Goal: Contribute content

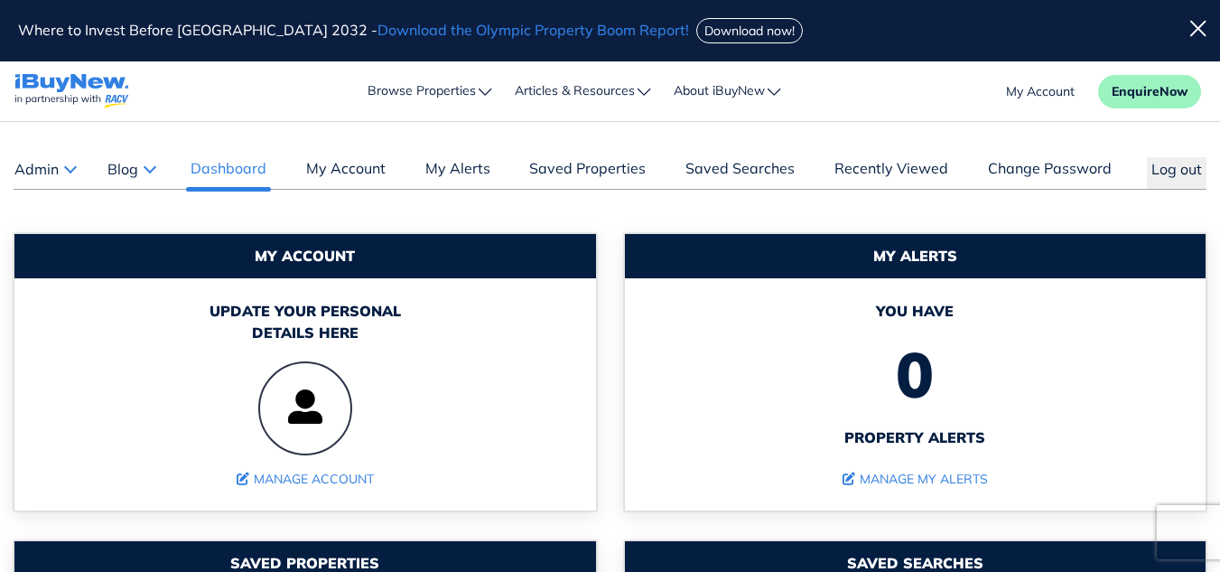
click at [155, 170] on button "Blog" at bounding box center [131, 168] width 49 height 23
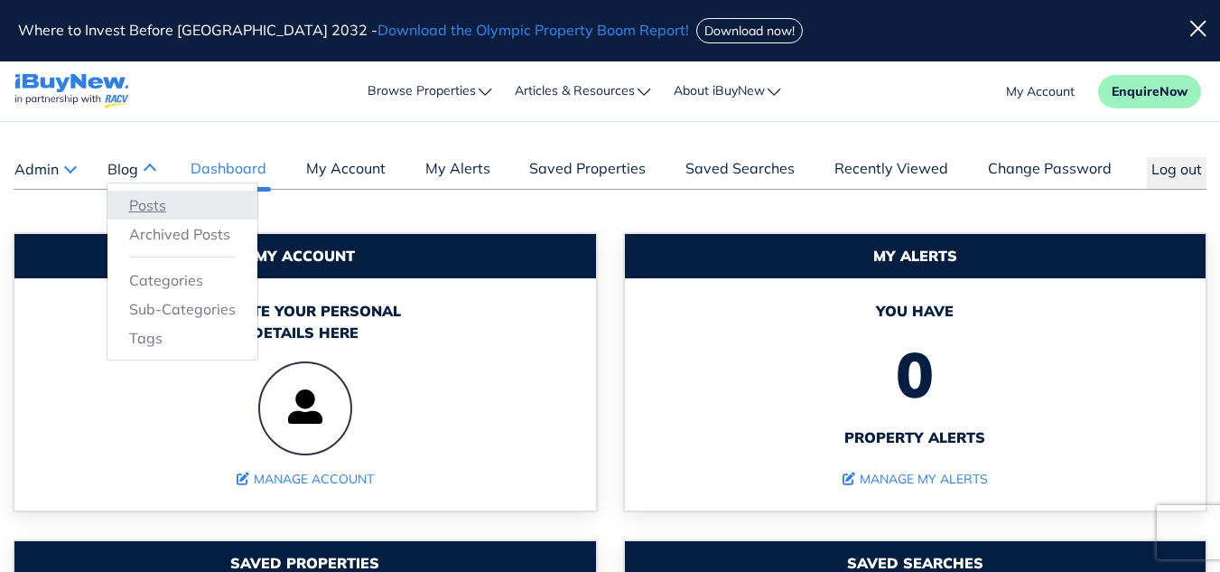
click at [159, 201] on link "Posts" at bounding box center [182, 205] width 107 height 22
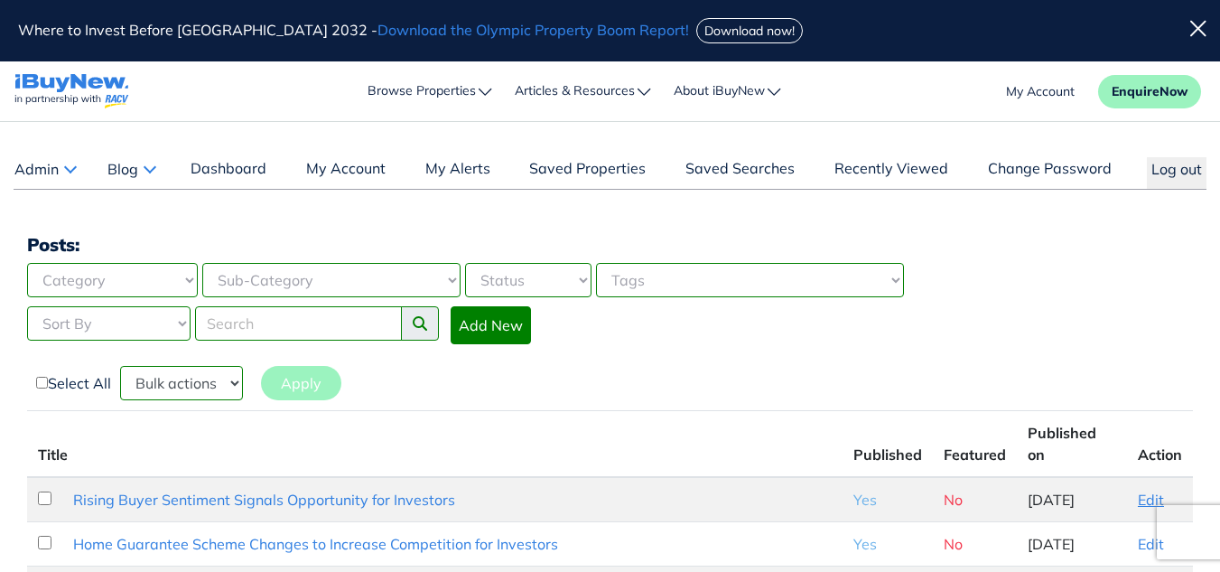
click at [1152, 490] on link "Edit" at bounding box center [1151, 499] width 26 height 18
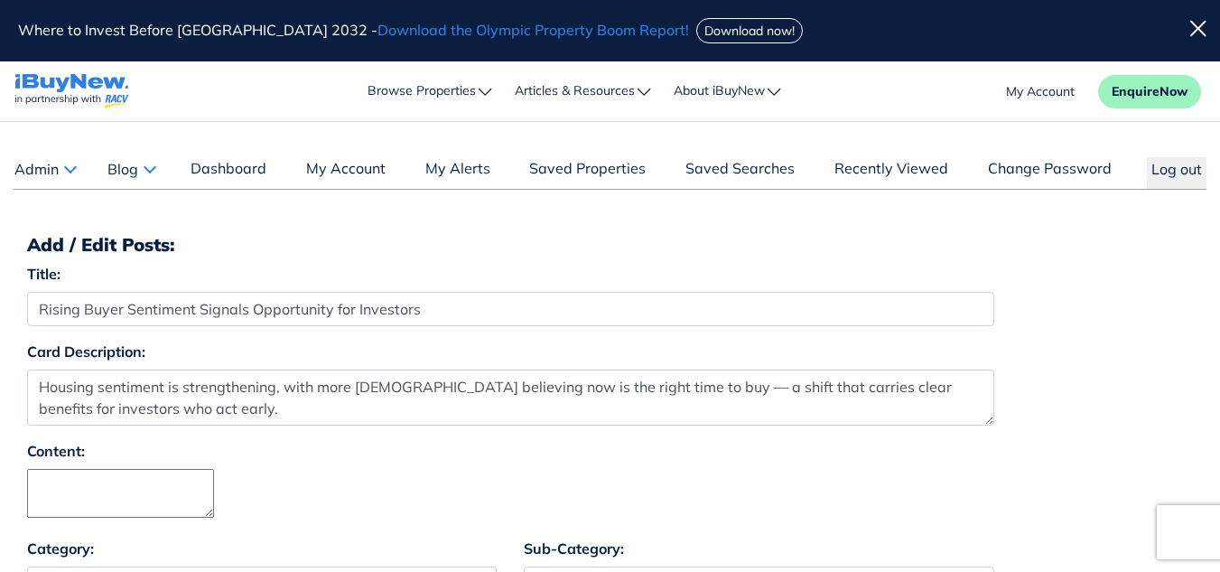
select select "4"
select select "17"
select select "1590"
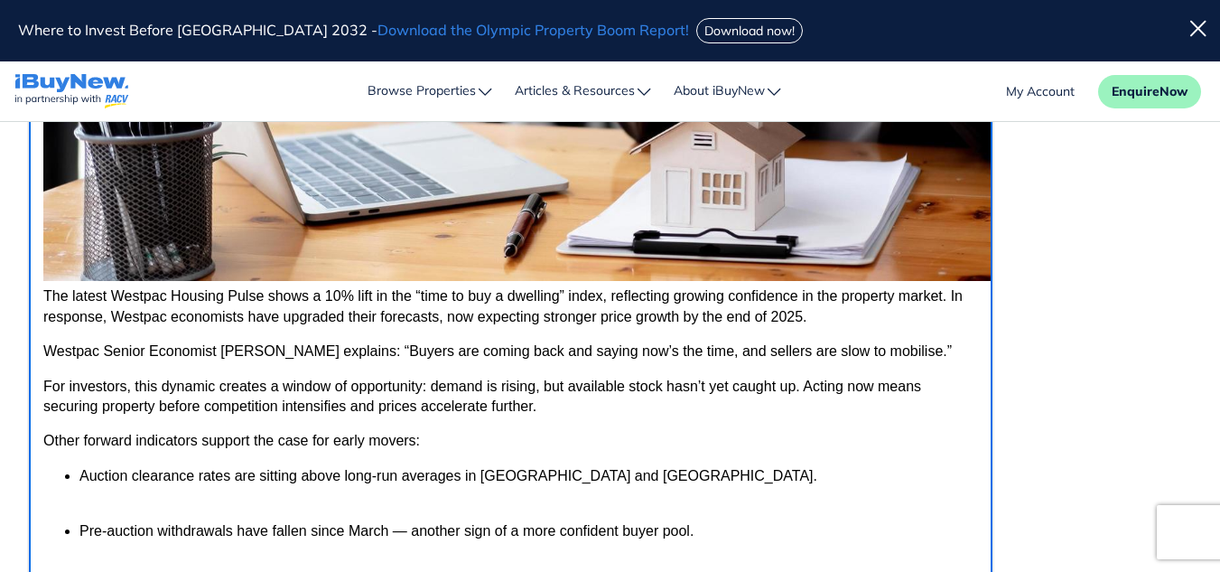
scroll to position [336, 0]
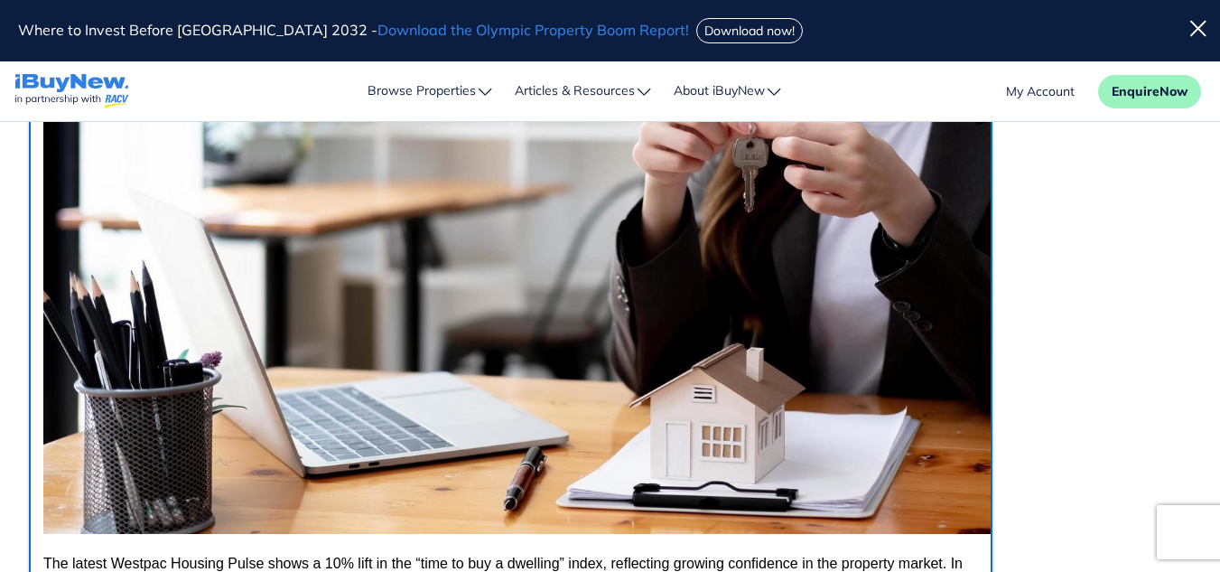
scroll to position [105, 0]
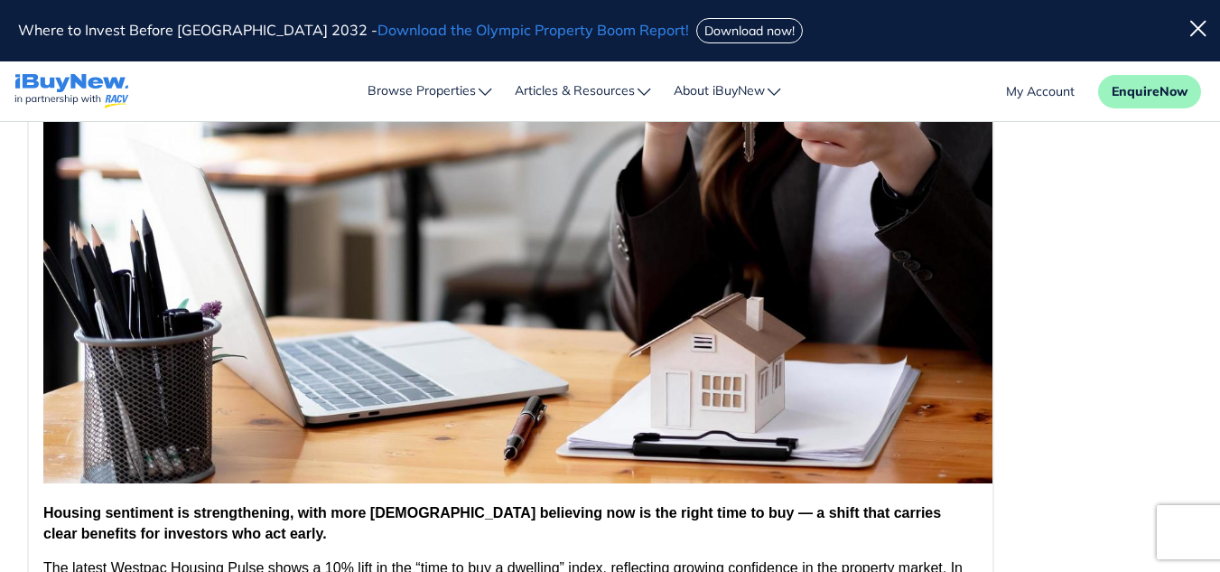
click at [1092, 336] on div "Content: Roboto p 219 words Build with" at bounding box center [610, 241] width 1193 height 766
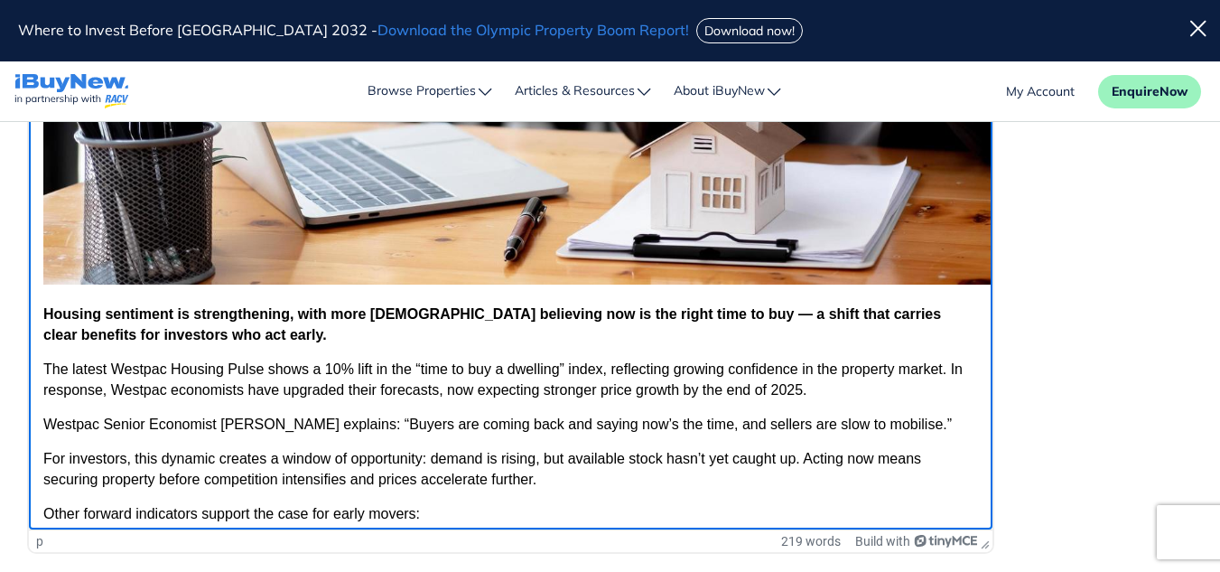
scroll to position [267, 0]
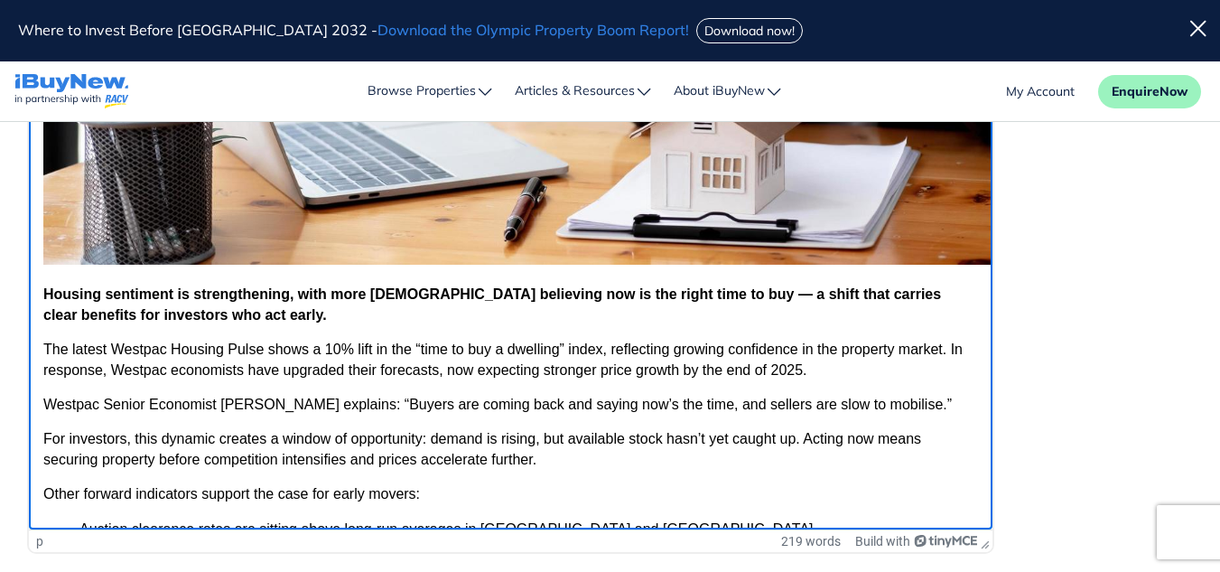
click at [242, 326] on body "Housing sentiment is strengthening, with more Australians believing now is the …" at bounding box center [510, 200] width 935 height 1156
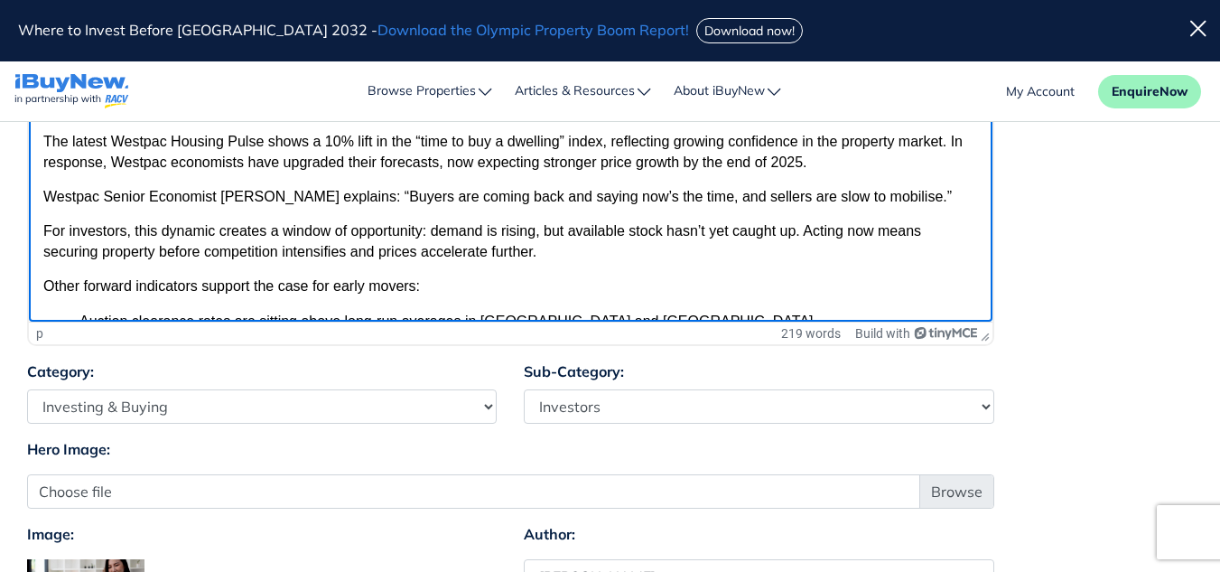
scroll to position [873, 0]
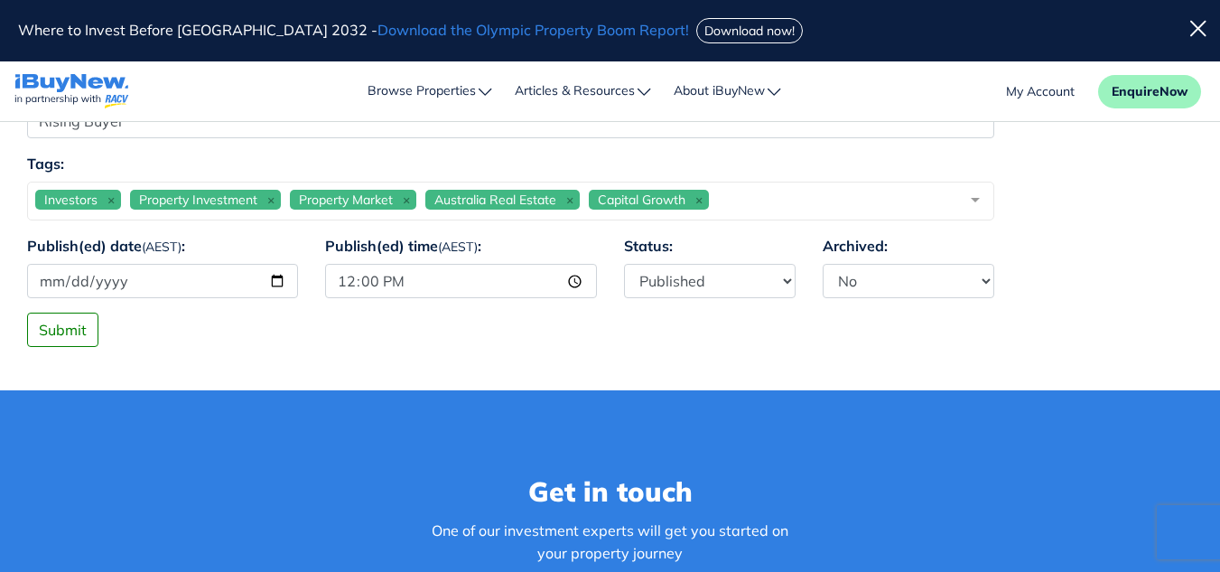
scroll to position [1487, 0]
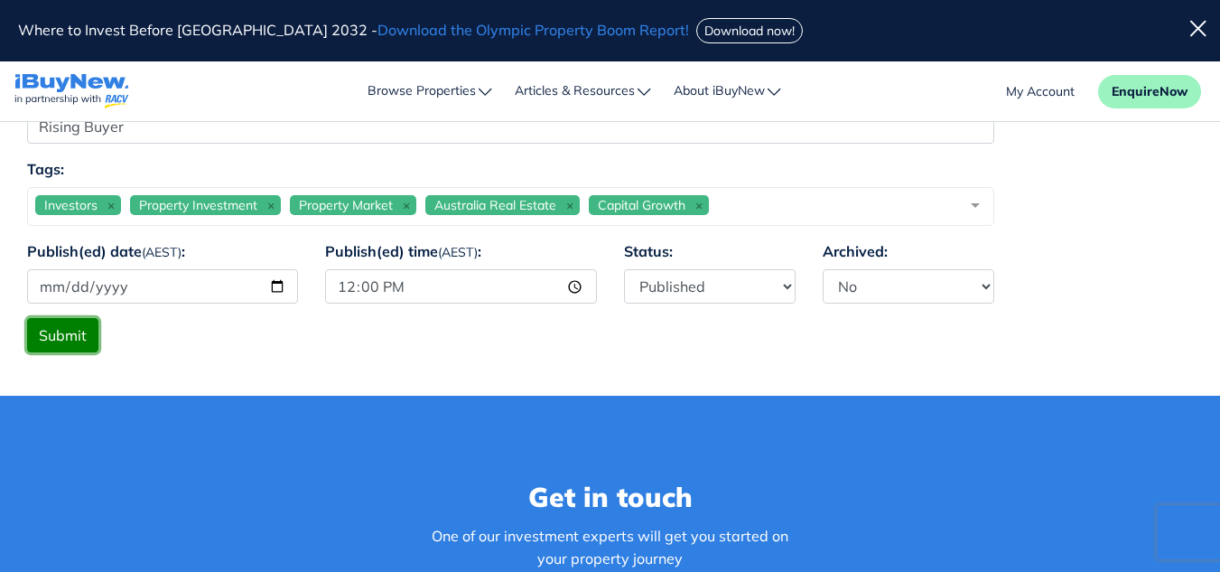
click at [38, 337] on button "Submit" at bounding box center [62, 335] width 71 height 34
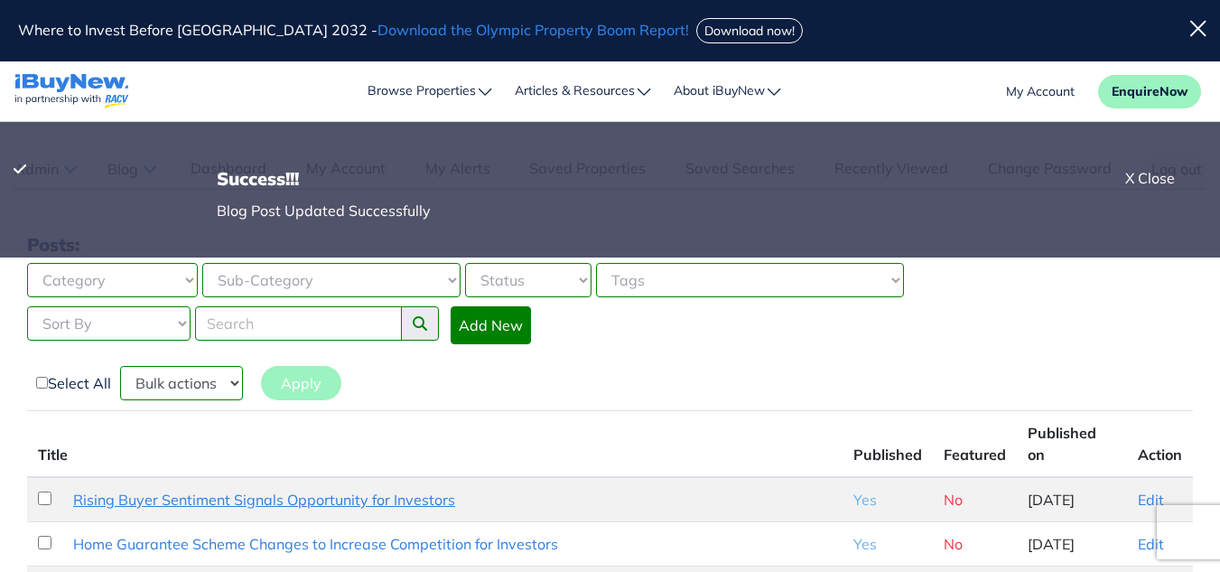
click at [327, 490] on link "Rising Buyer Sentiment Signals Opportunity for Investors" at bounding box center [264, 499] width 382 height 18
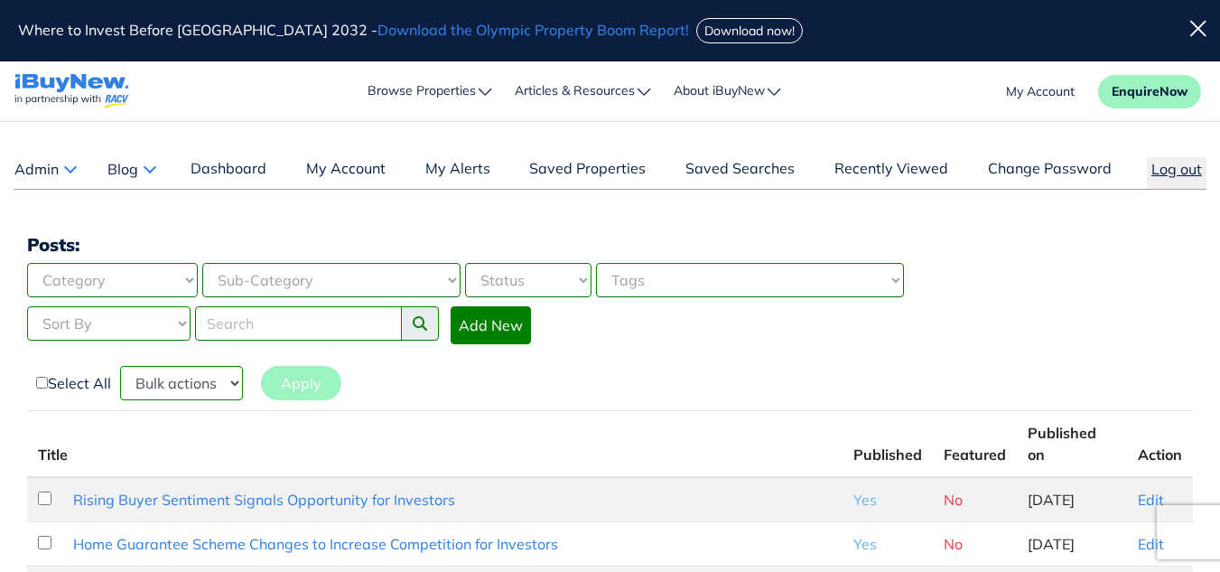
click at [1173, 173] on button "Log out" at bounding box center [1177, 173] width 60 height 32
